Goal: Transaction & Acquisition: Purchase product/service

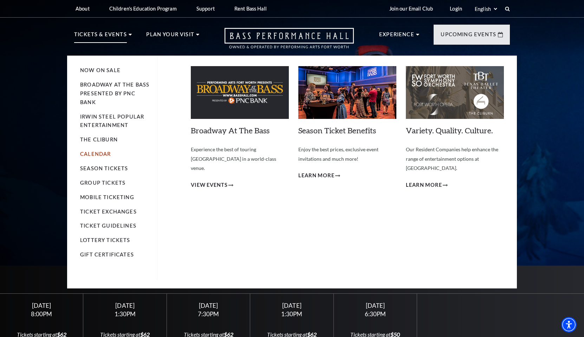
click at [94, 154] on link "Calendar" at bounding box center [95, 154] width 31 height 6
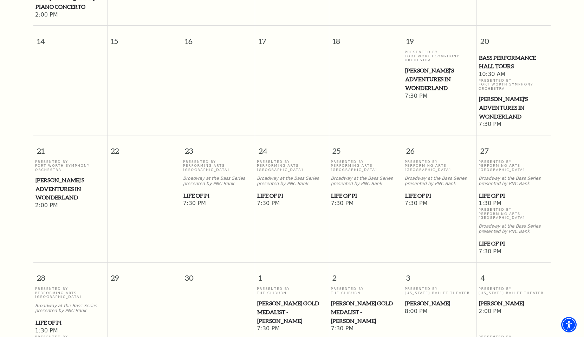
scroll to position [356, 0]
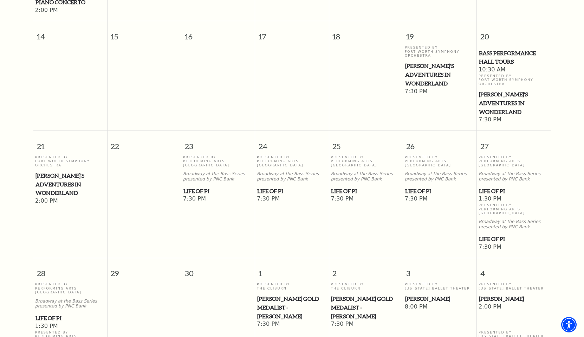
click at [422, 187] on span "Life of Pi" at bounding box center [440, 191] width 70 height 9
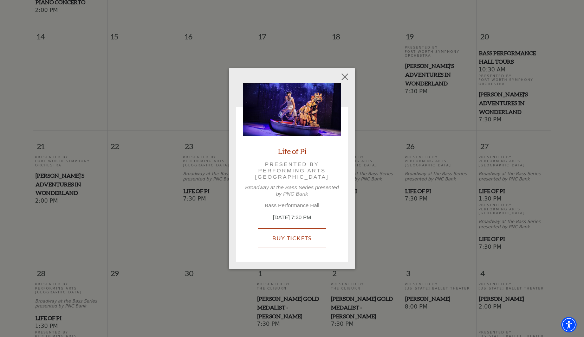
click at [297, 242] on link "Buy Tickets" at bounding box center [292, 238] width 68 height 20
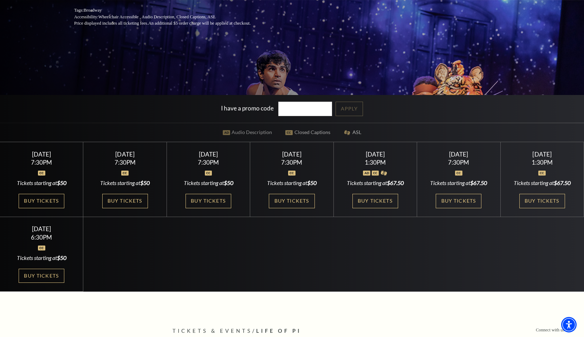
scroll to position [174, 0]
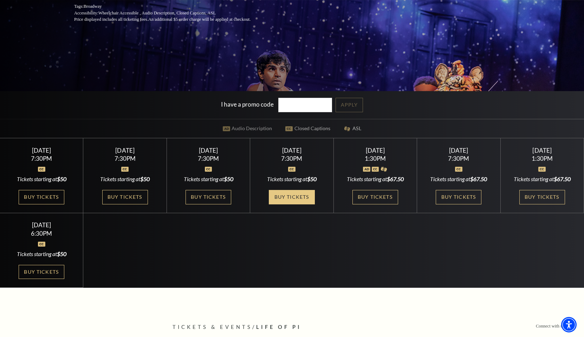
click at [297, 199] on link "Buy Tickets" at bounding box center [292, 197] width 46 height 14
click at [286, 195] on link "Buy Tickets" at bounding box center [292, 197] width 46 height 14
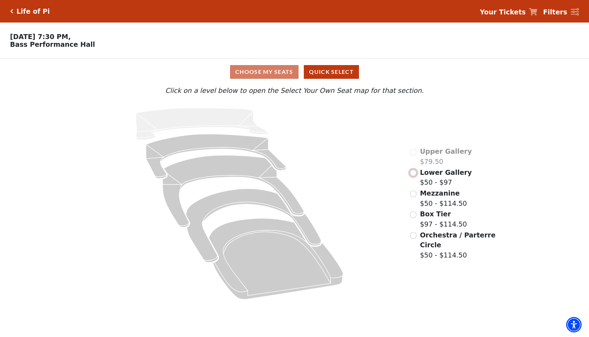
click at [411, 173] on input "Lower Gallery$50 - $97\a" at bounding box center [413, 172] width 7 height 7
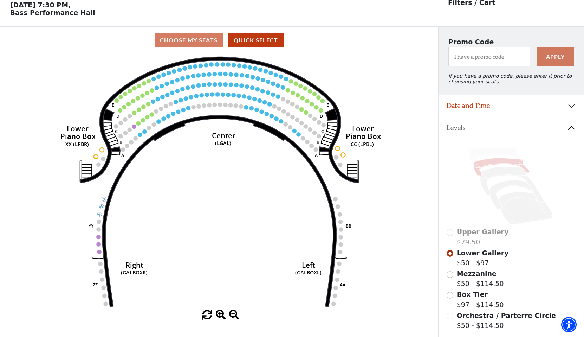
scroll to position [32, 0]
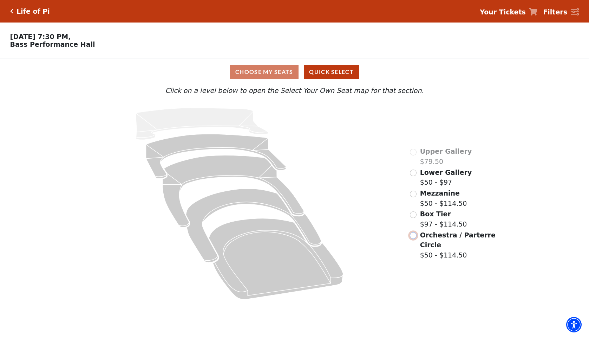
click at [412, 235] on input "Orchestra / Parterre Circle$50 - $114.50\a" at bounding box center [413, 235] width 7 height 7
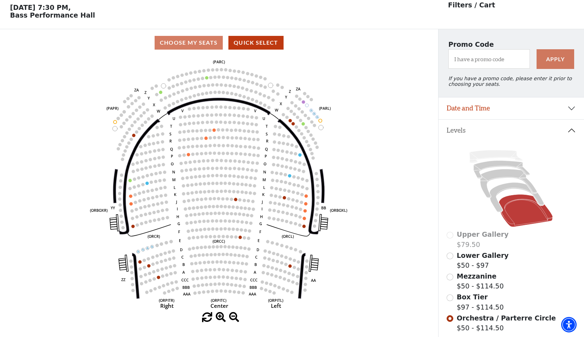
scroll to position [32, 0]
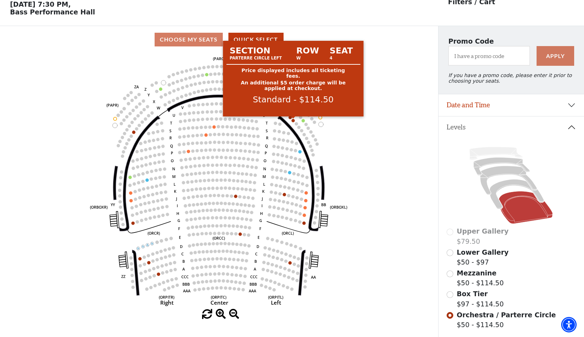
click at [293, 120] on circle at bounding box center [293, 120] width 3 height 3
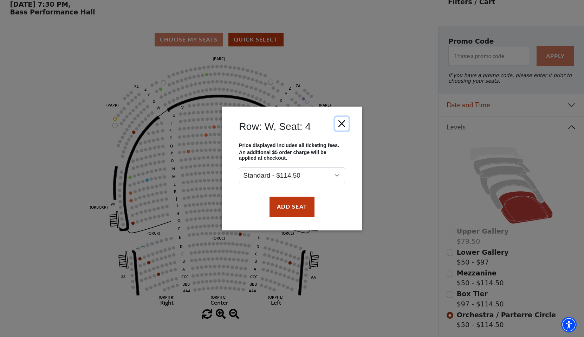
click at [344, 126] on button "Close" at bounding box center [341, 123] width 13 height 13
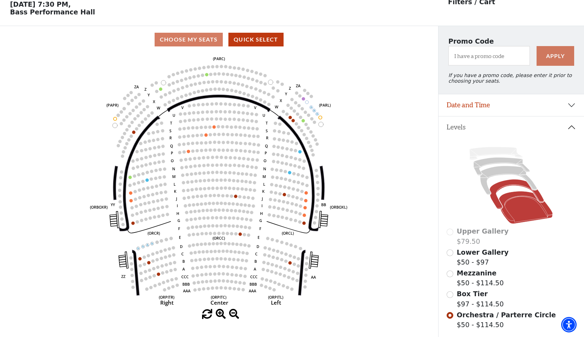
click at [500, 187] on icon at bounding box center [517, 194] width 54 height 30
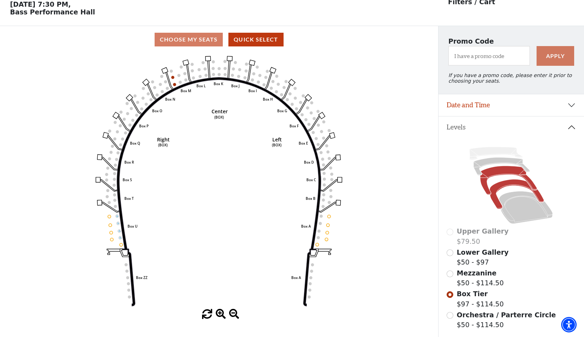
click at [498, 170] on icon at bounding box center [508, 180] width 57 height 29
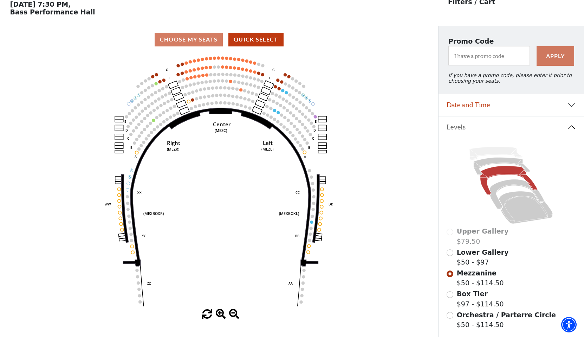
click at [341, 105] on icon "Center (MEZC) Right (MEZR) Left (MEZL) (MEXBOXR) (MEXBOXL) XX WW CC DD YY BB ZZ…" at bounding box center [219, 181] width 394 height 256
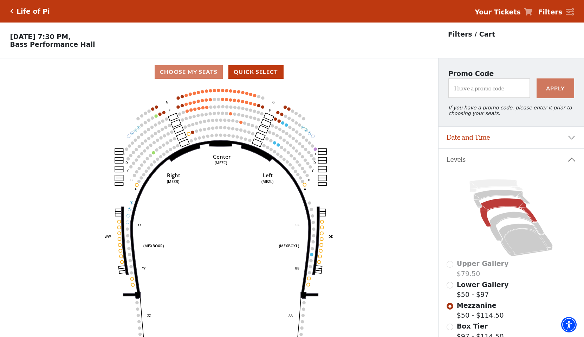
click at [26, 13] on h5 "Life of Pi" at bounding box center [33, 11] width 33 height 8
click at [28, 12] on h5 "Life of Pi" at bounding box center [33, 11] width 33 height 8
click at [11, 10] on icon "Click here to go back to filters" at bounding box center [11, 11] width 3 height 5
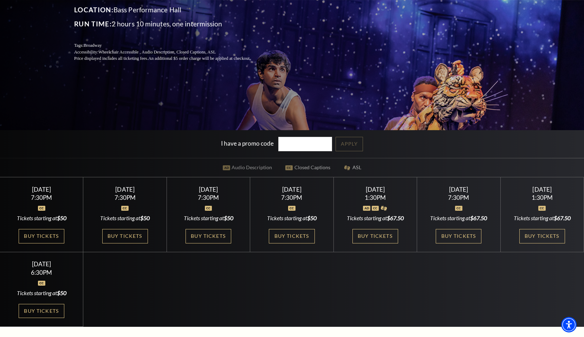
scroll to position [136, 0]
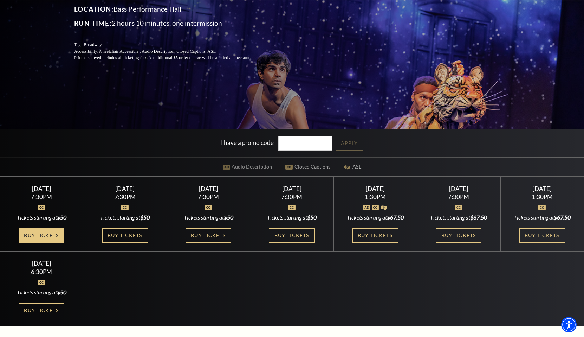
click at [49, 234] on link "Buy Tickets" at bounding box center [42, 235] width 46 height 14
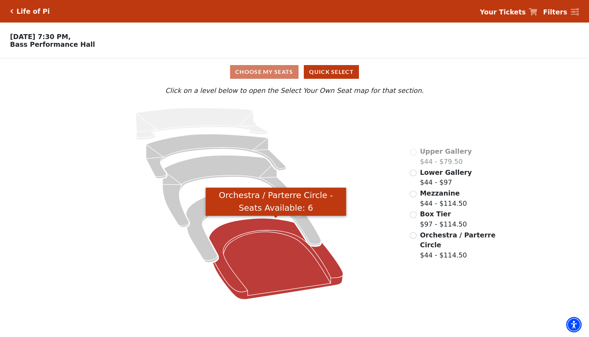
click at [281, 243] on icon "Orchestra / Parterre Circle - Seats Available: 6" at bounding box center [276, 258] width 134 height 81
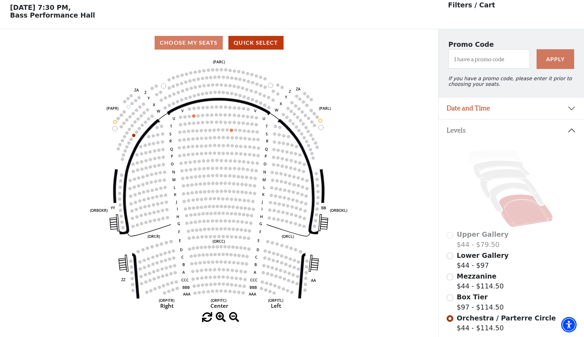
scroll to position [32, 0]
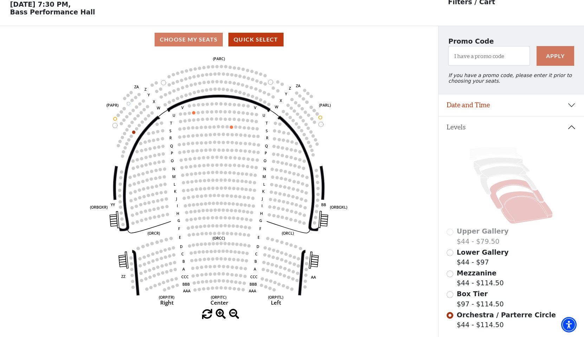
click at [499, 188] on icon at bounding box center [517, 194] width 54 height 30
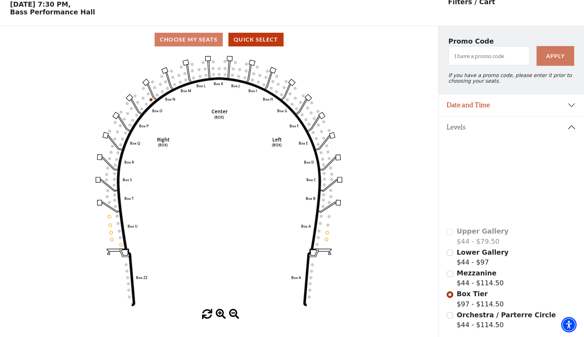
click at [492, 172] on icon at bounding box center [508, 180] width 57 height 29
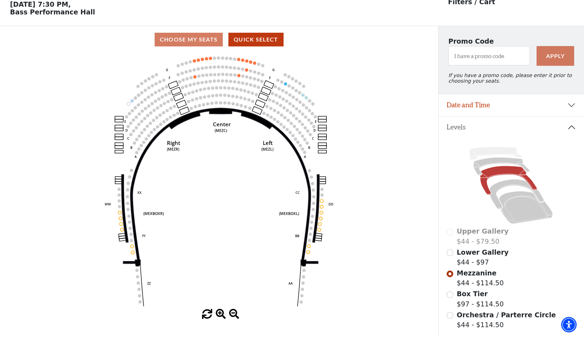
click at [310, 247] on circle at bounding box center [308, 245] width 3 height 3
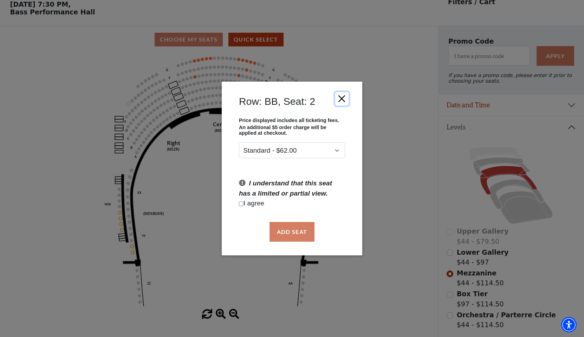
click at [343, 97] on button "Close" at bounding box center [341, 98] width 13 height 13
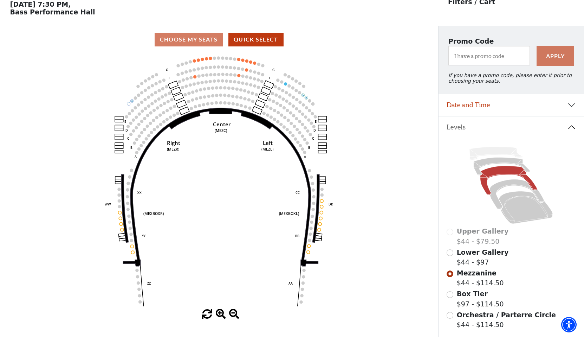
click at [327, 232] on icon "Center (MEZC) Right (MEZR) Left (MEZL) (MEXBOXR) (MEXBOXL) XX WW CC DD YY BB ZZ…" at bounding box center [219, 181] width 394 height 256
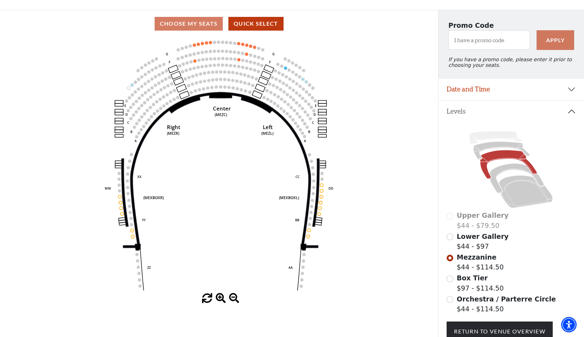
scroll to position [50, 0]
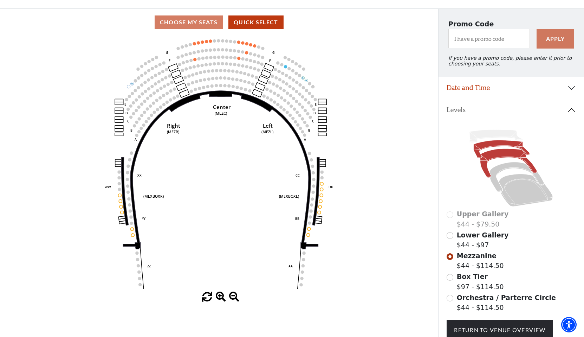
click at [482, 146] on icon at bounding box center [502, 149] width 56 height 18
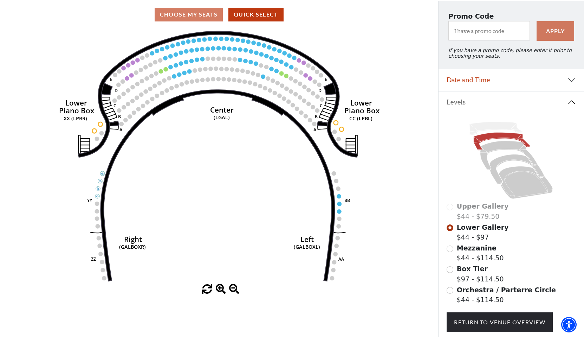
scroll to position [59, 0]
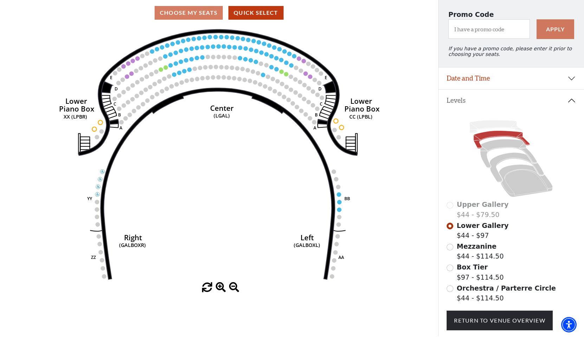
click at [368, 129] on icon "Right (GALBOXR) E D C B A E D C B A YY ZZ Left (GALBOXL) BB AA Center Lower Pia…" at bounding box center [219, 154] width 394 height 256
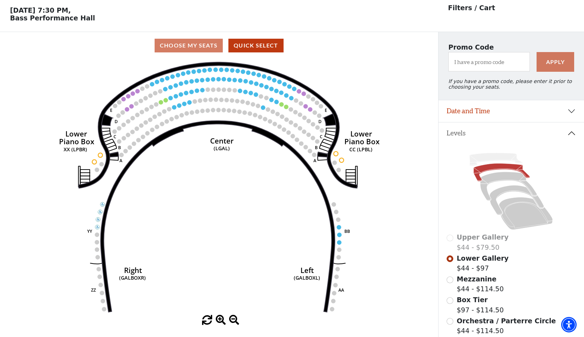
scroll to position [0, 0]
